Goal: Transaction & Acquisition: Purchase product/service

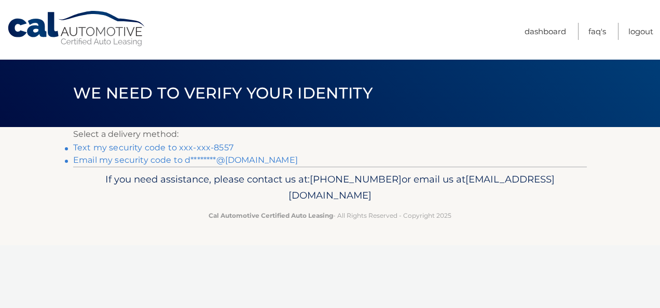
click at [218, 162] on link "Email my security code to d********@gmail.com" at bounding box center [185, 160] width 225 height 10
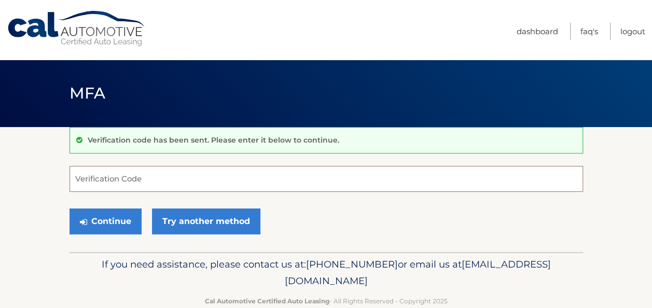
click at [201, 173] on input "Verification Code" at bounding box center [325, 179] width 513 height 26
paste input "112225"
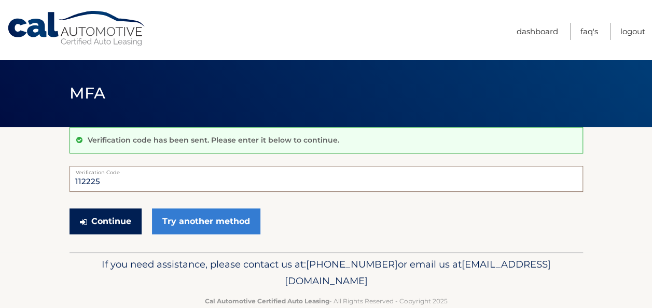
type input "112225"
click at [116, 217] on button "Continue" at bounding box center [105, 221] width 72 height 26
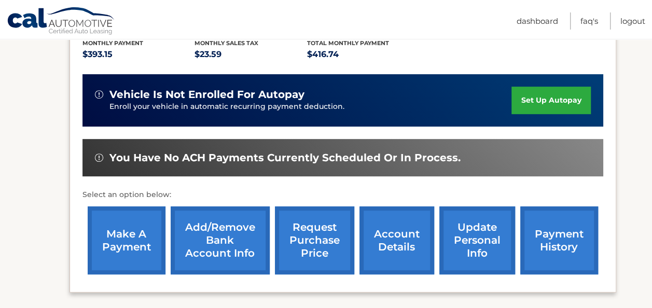
scroll to position [230, 0]
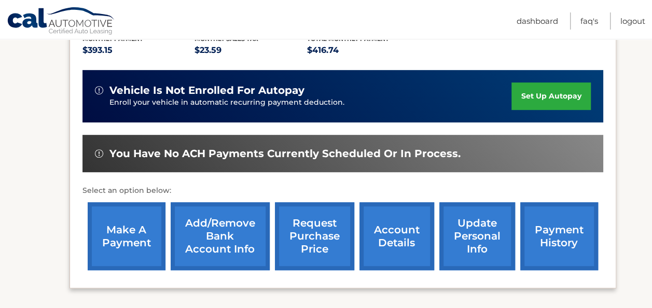
click at [119, 257] on link "make a payment" at bounding box center [127, 236] width 78 height 68
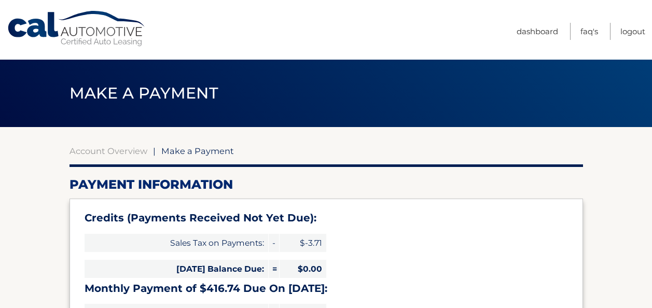
select select "YjIxOWY5MzctNTlmMi00NzJiLTg0ODktNWRmOTBhNmMyMWQ0"
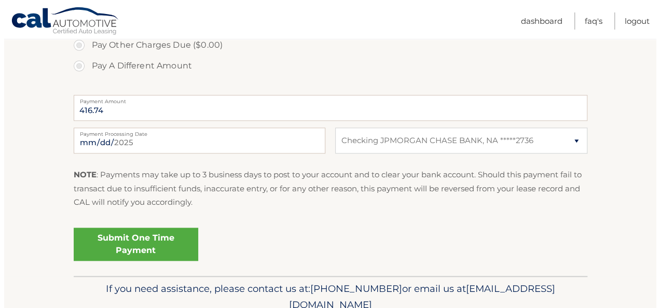
scroll to position [448, 0]
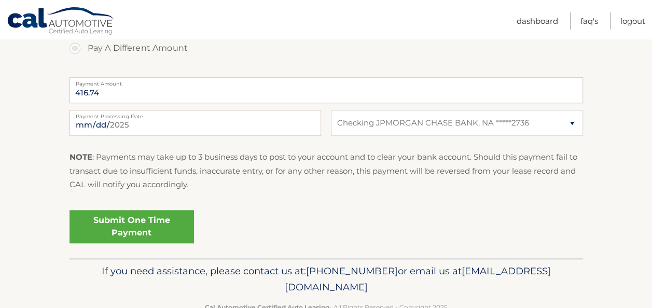
click at [136, 224] on link "Submit One Time Payment" at bounding box center [131, 226] width 124 height 33
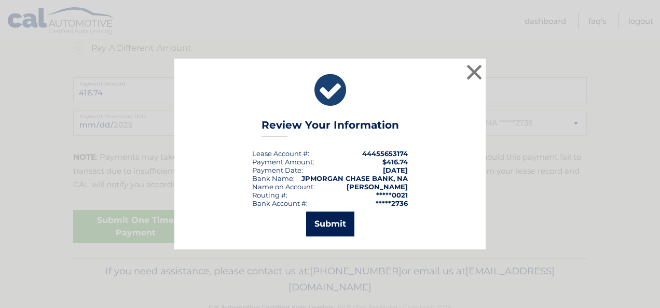
click at [339, 215] on button "Submit" at bounding box center [330, 224] width 48 height 25
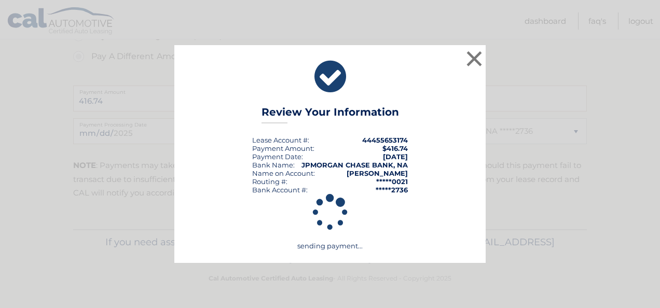
scroll to position [439, 0]
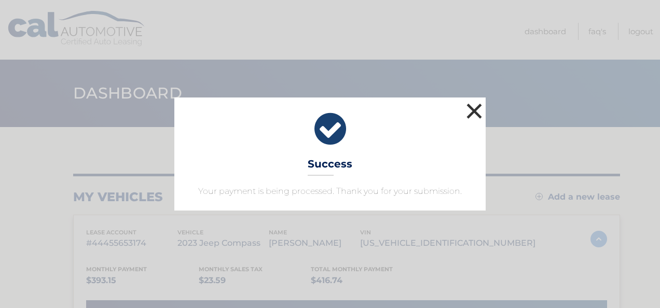
click at [475, 108] on button "×" at bounding box center [474, 111] width 21 height 21
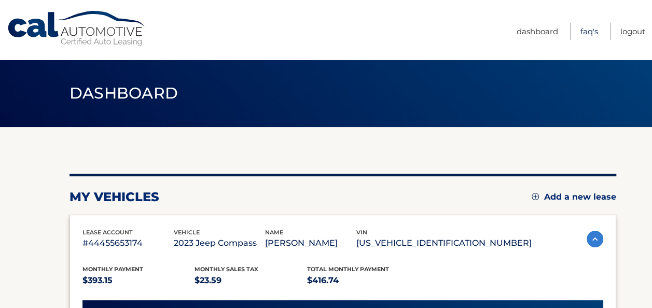
click at [582, 29] on link "FAQ's" at bounding box center [589, 31] width 18 height 17
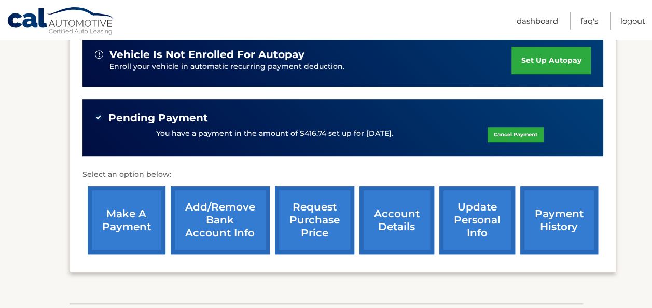
scroll to position [274, 0]
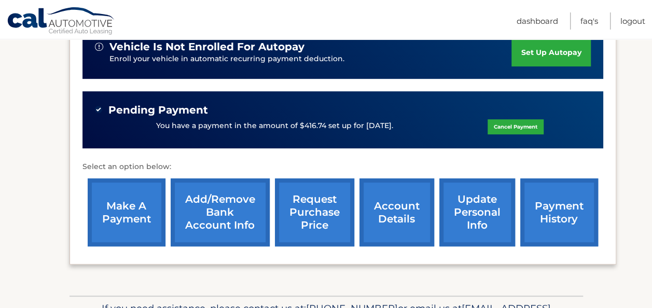
click at [387, 229] on link "account details" at bounding box center [396, 212] width 75 height 68
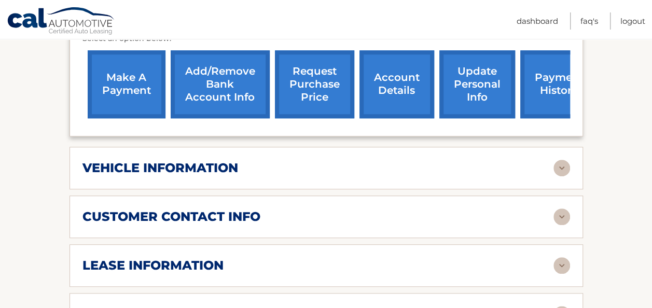
scroll to position [439, 0]
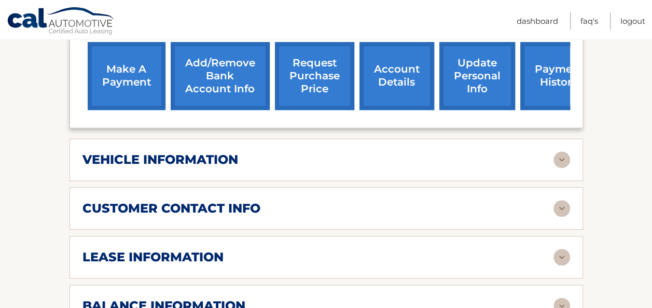
click at [559, 259] on img at bounding box center [561, 257] width 17 height 17
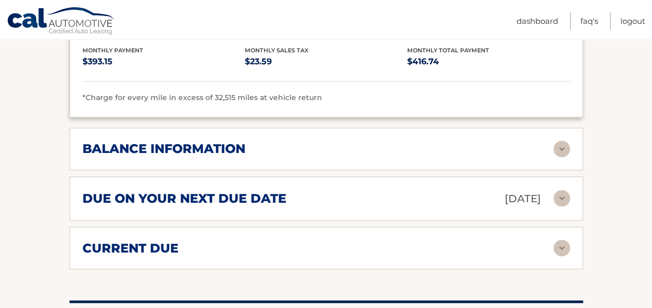
scroll to position [787, 0]
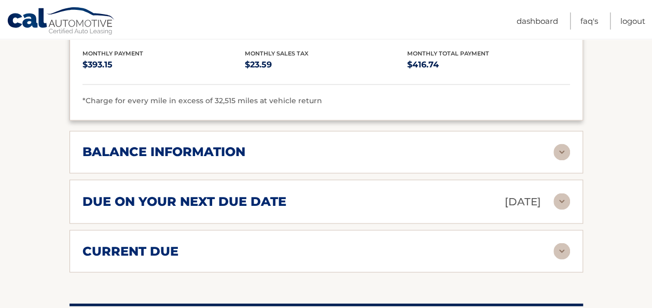
click at [555, 144] on img at bounding box center [561, 152] width 17 height 17
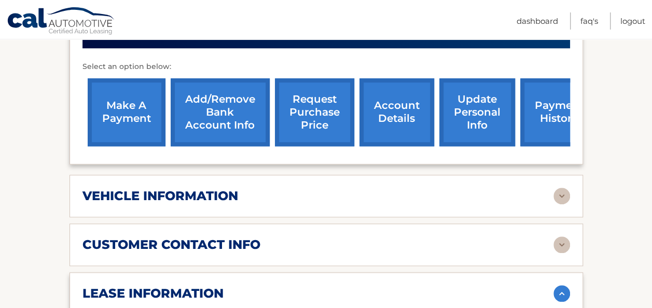
scroll to position [399, 0]
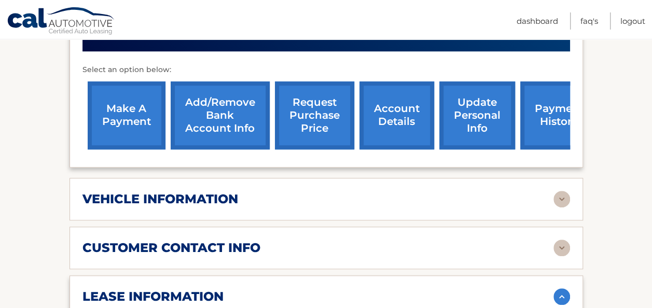
click at [564, 247] on img at bounding box center [561, 248] width 17 height 17
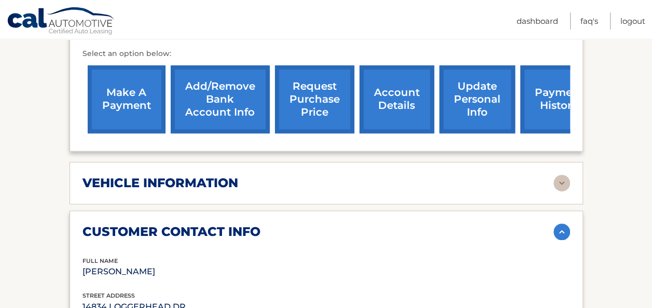
scroll to position [413, 0]
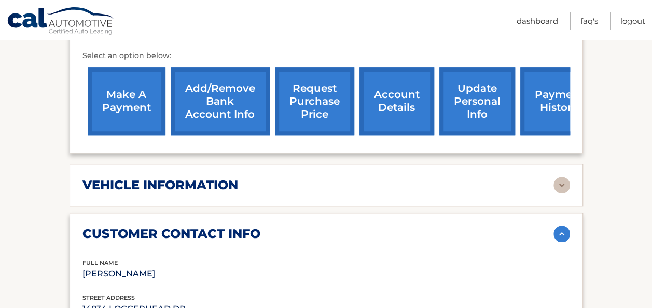
click at [561, 182] on img at bounding box center [561, 185] width 17 height 17
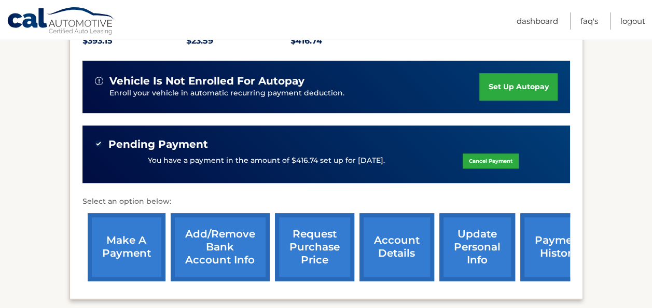
scroll to position [242, 0]
